Goal: Task Accomplishment & Management: Complete application form

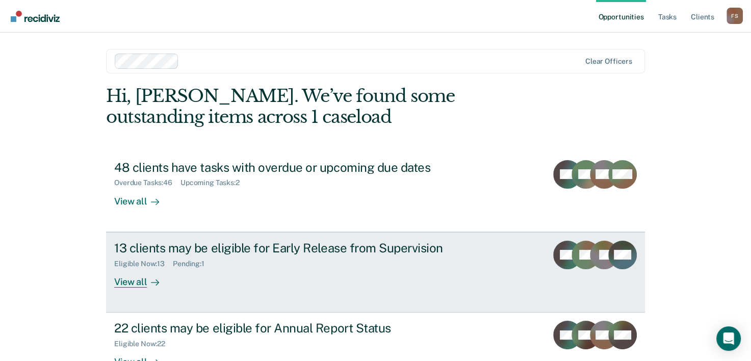
click at [212, 247] on div "13 clients may be eligible for Early Release from Supervision" at bounding box center [293, 248] width 358 height 15
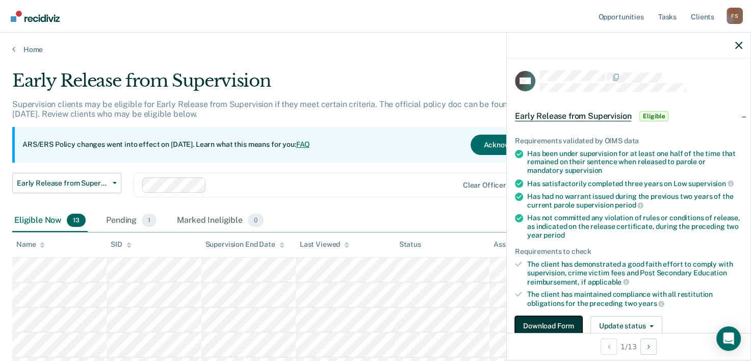
click at [556, 325] on button "Download Form" at bounding box center [548, 326] width 67 height 20
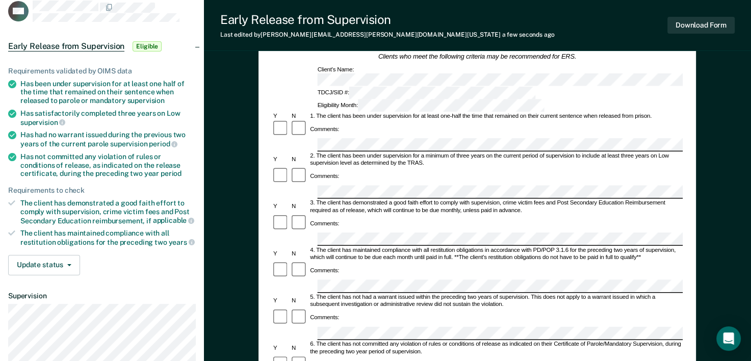
scroll to position [102, 0]
